Goal: Information Seeking & Learning: Learn about a topic

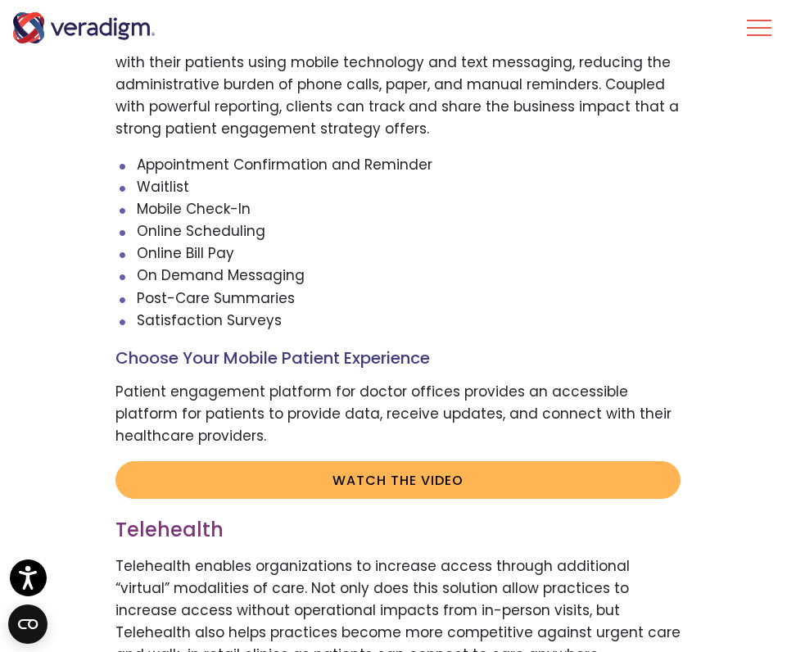
scroll to position [3045, 0]
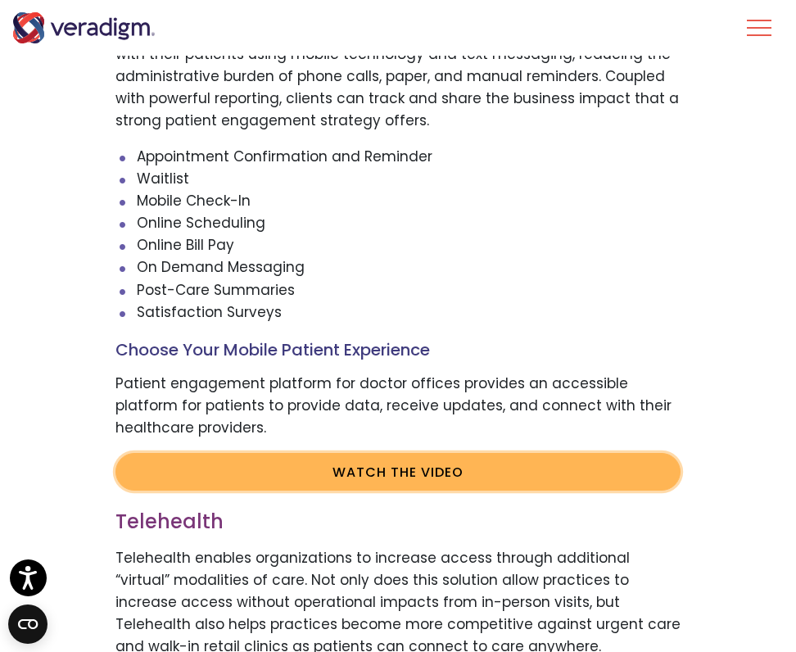
click at [387, 472] on link "Watch the video" at bounding box center [398, 472] width 565 height 38
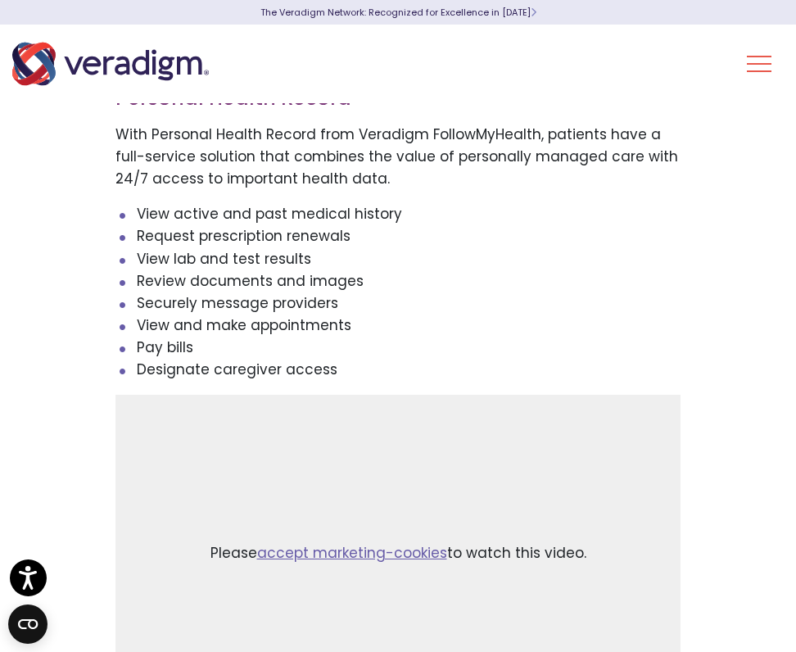
scroll to position [0, 0]
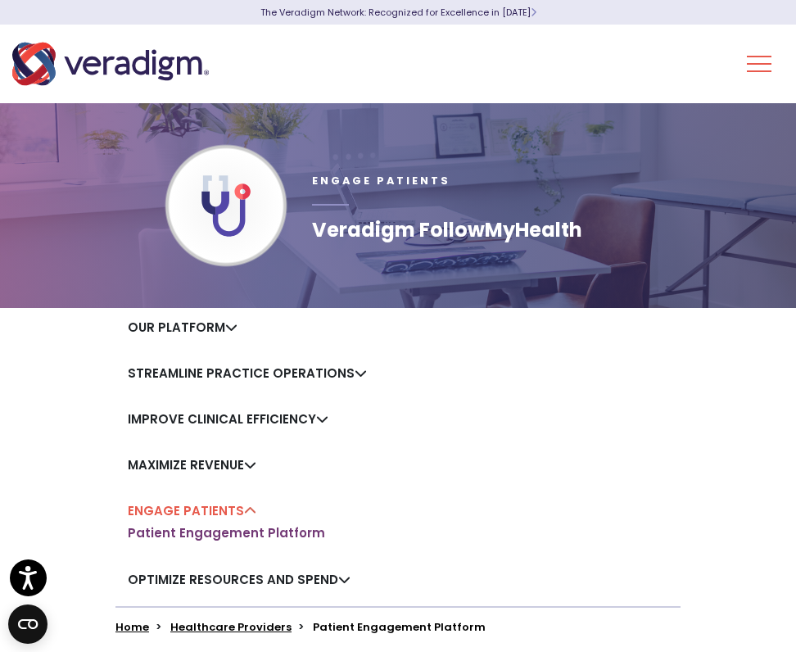
click at [651, 425] on div "Our Platform Veradigm Suite Streamline Practice Operations Practice Management …" at bounding box center [398, 457] width 590 height 298
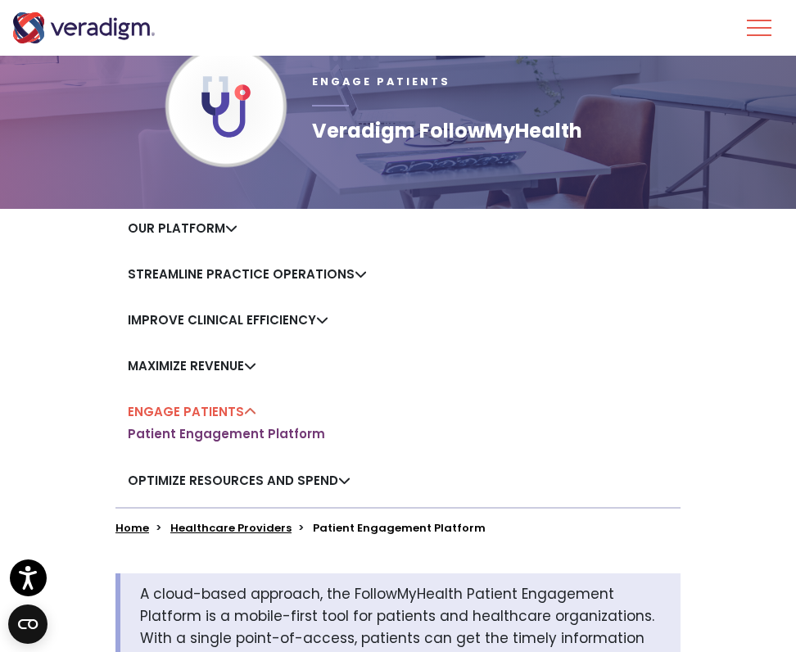
scroll to position [107, 0]
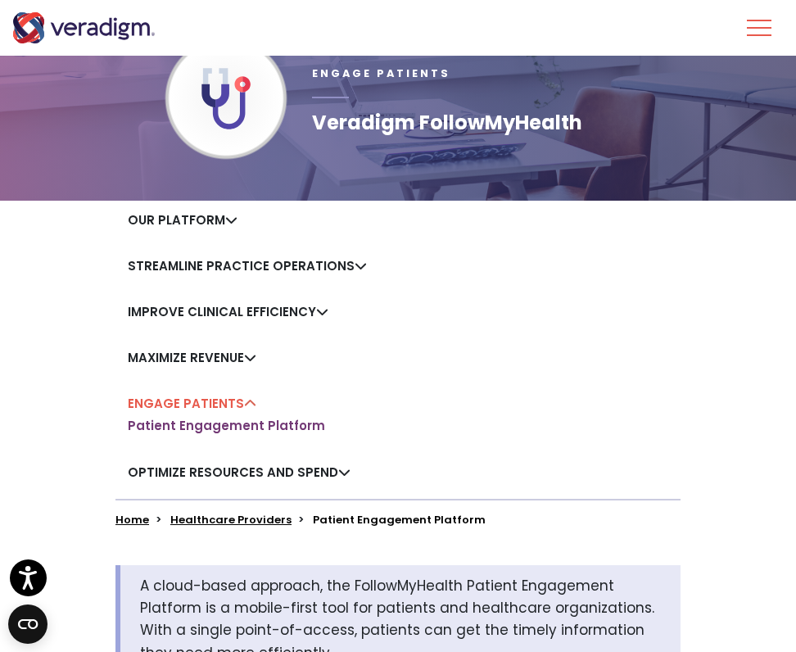
click at [224, 224] on link "Our Platform" at bounding box center [183, 219] width 110 height 17
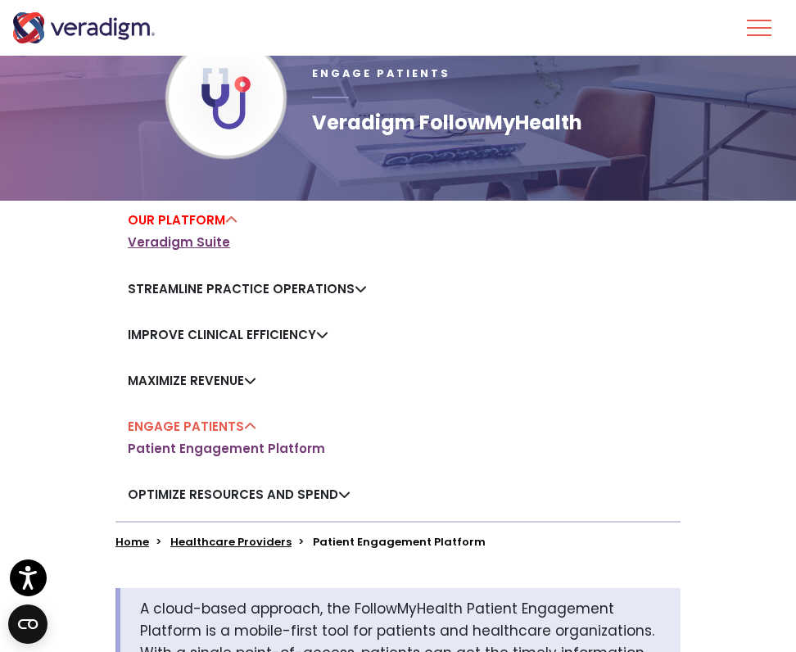
click at [197, 243] on link "Veradigm Suite" at bounding box center [179, 242] width 102 height 16
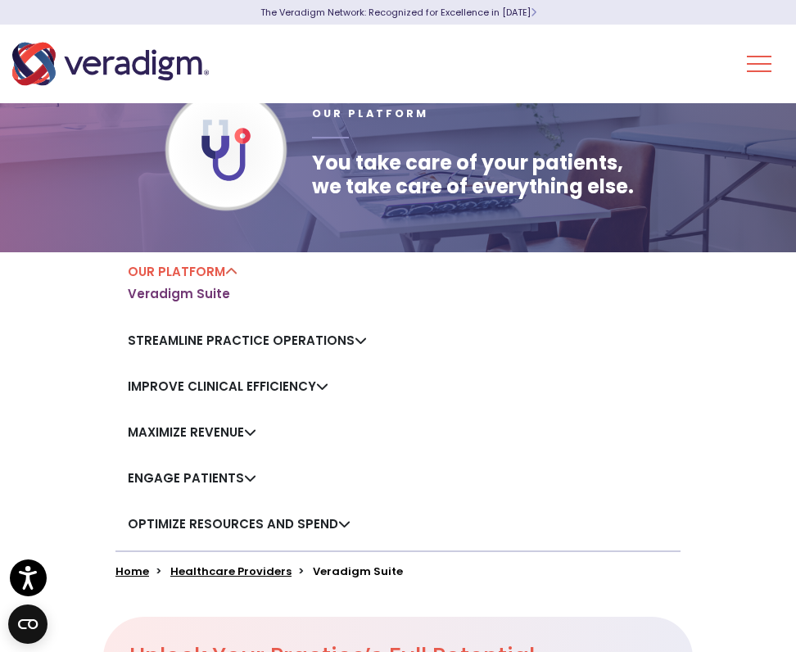
scroll to position [63, 0]
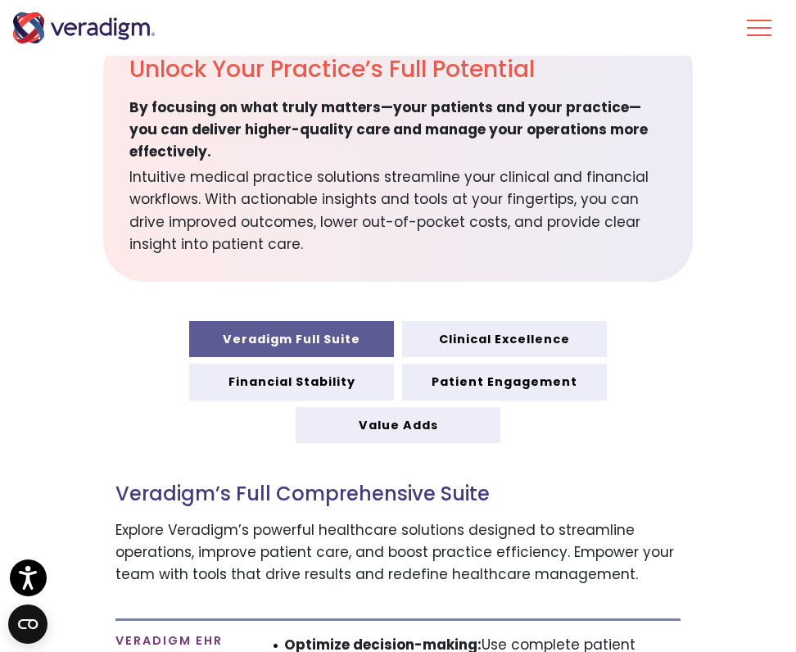
scroll to position [655, 0]
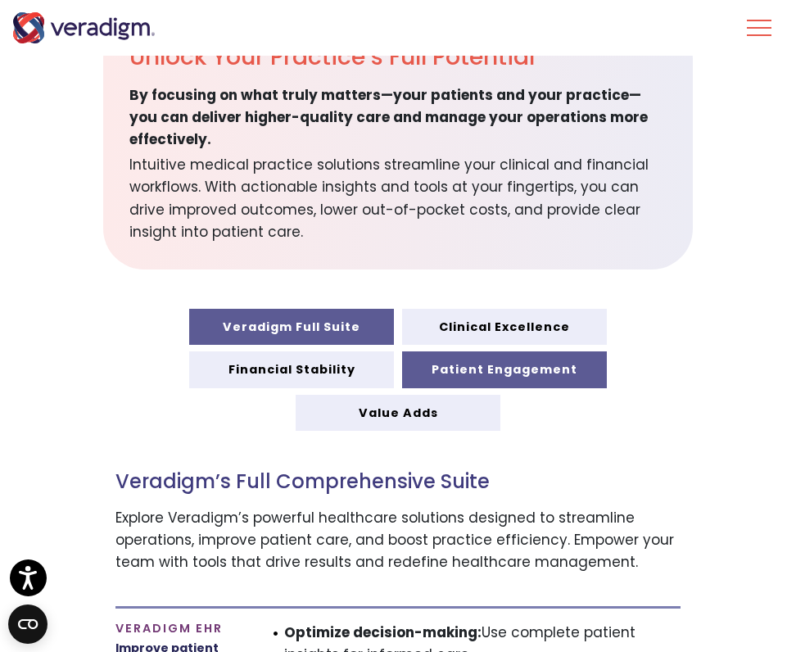
click at [504, 368] on link "Patient Engagement" at bounding box center [504, 369] width 205 height 36
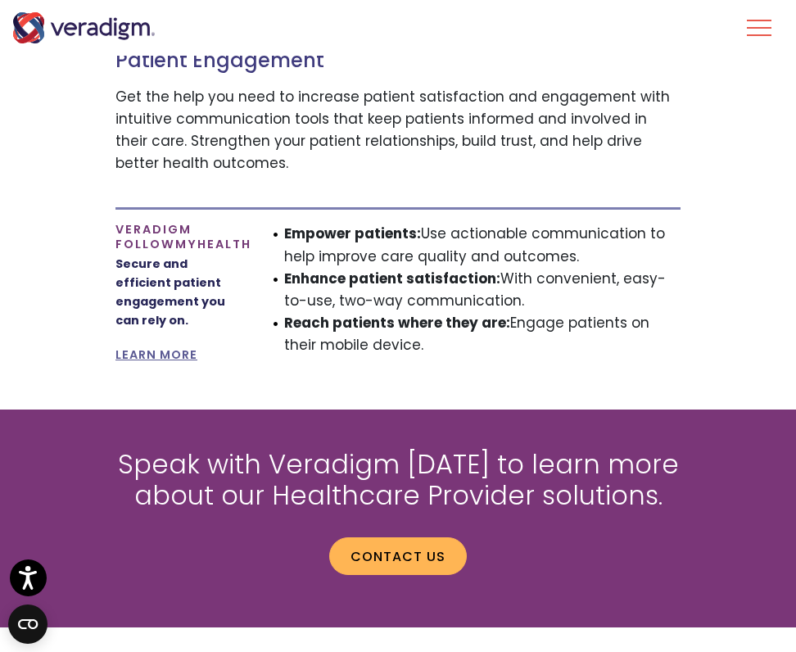
scroll to position [1083, 0]
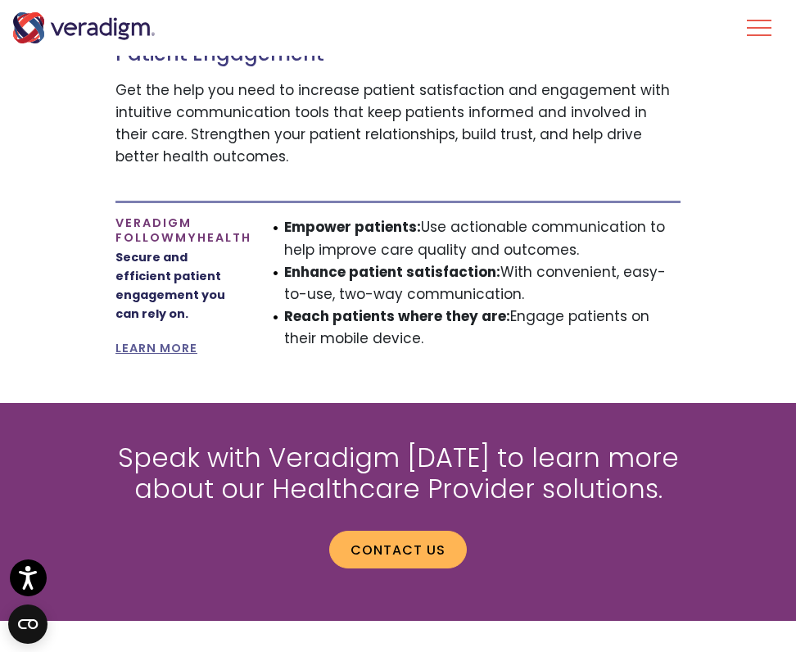
click at [287, 372] on div "Veradigm Full Suite Clinical Excellence" at bounding box center [398, 142] width 821 height 522
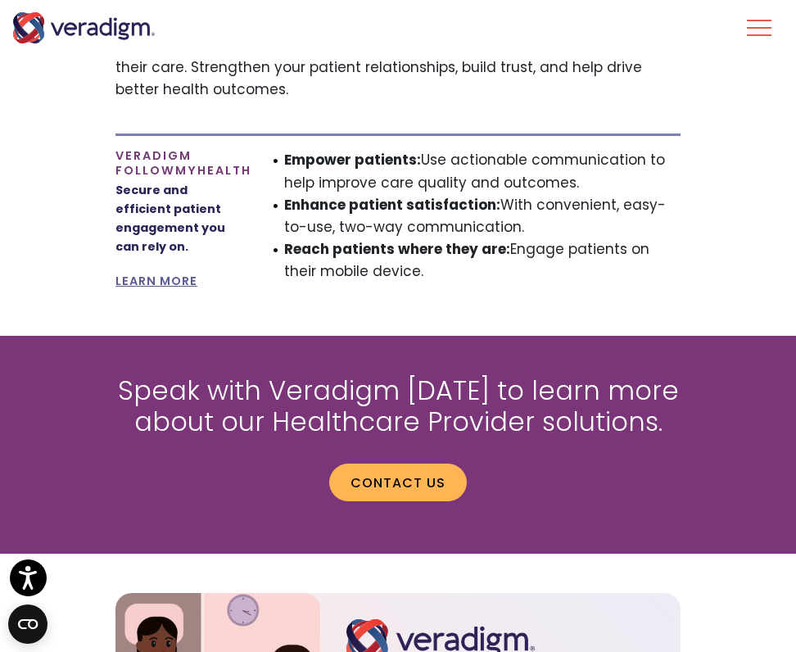
scroll to position [1141, 0]
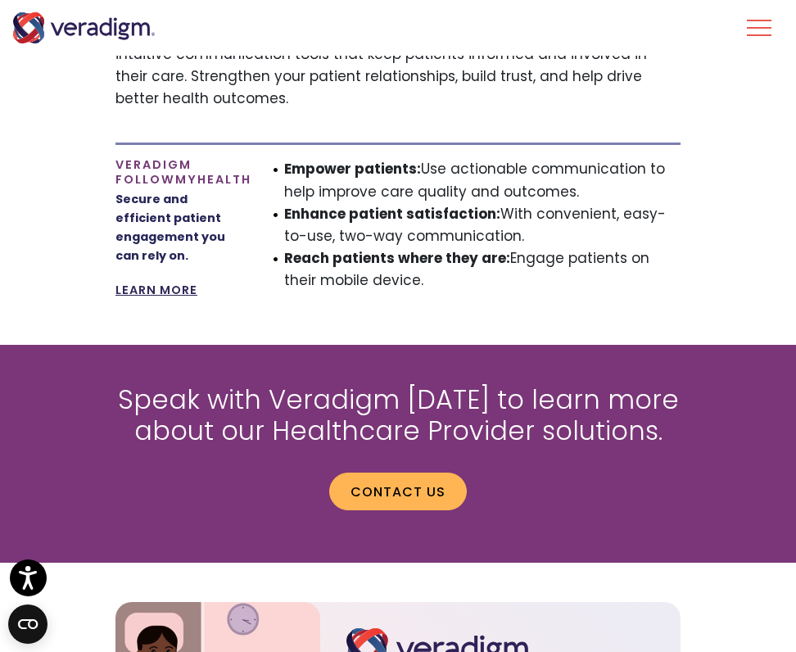
click at [146, 287] on link "LEARN MORE" at bounding box center [157, 290] width 82 height 16
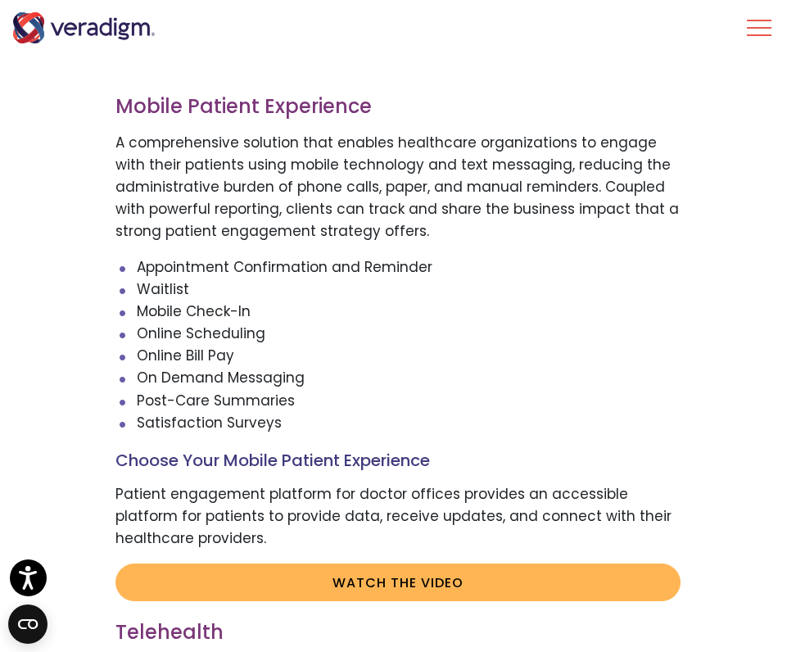
scroll to position [2938, 0]
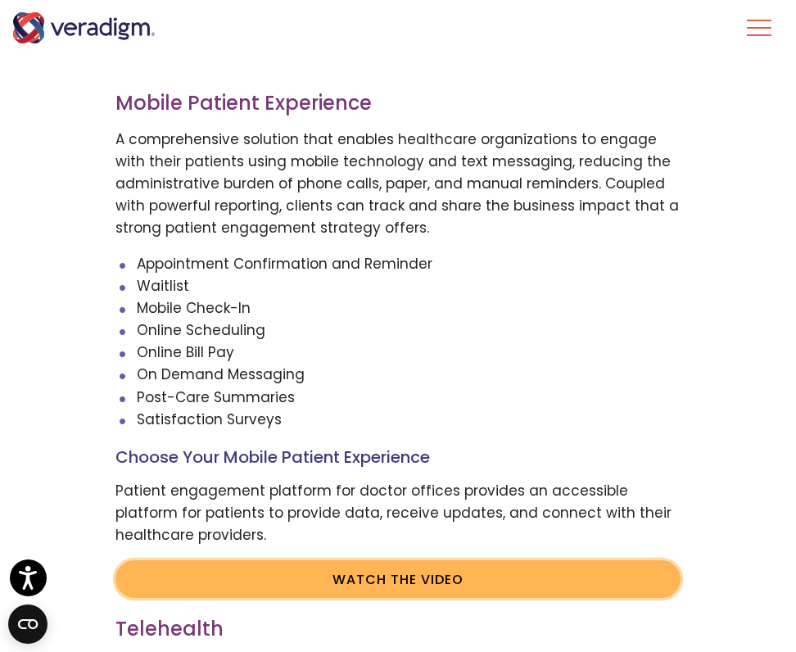
click at [263, 571] on link "Watch the video" at bounding box center [398, 579] width 565 height 38
